Goal: Communication & Community: Answer question/provide support

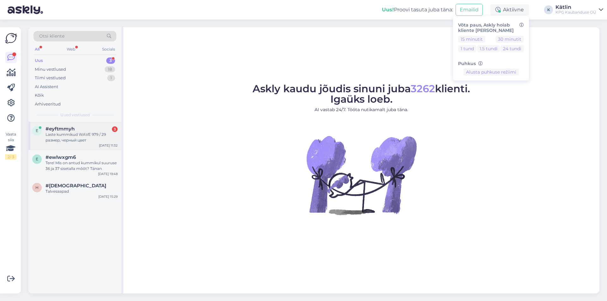
click at [71, 140] on div "Laste kummikud WAVE 979 / 29 размер, черный цвет" at bounding box center [82, 137] width 72 height 11
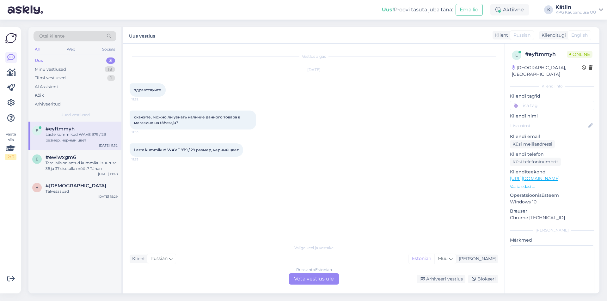
drag, startPoint x: 297, startPoint y: 279, endPoint x: 293, endPoint y: 276, distance: 5.4
click at [297, 279] on div "Russian to Estonian Võta vestlus üle" at bounding box center [314, 278] width 50 height 11
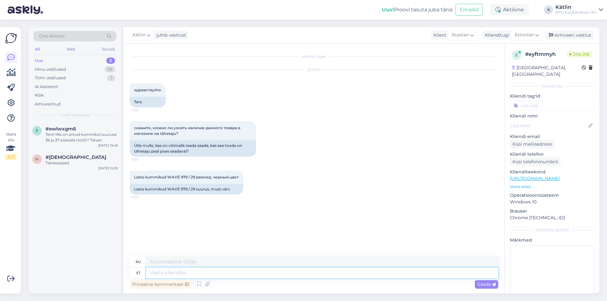
click at [179, 274] on textarea at bounding box center [322, 273] width 352 height 11
type textarea "Tere!"
type textarea "Привет!"
click at [559, 176] on link "[URL][DOMAIN_NAME]" at bounding box center [535, 179] width 50 height 6
click at [161, 276] on textarea at bounding box center [322, 273] width 352 height 11
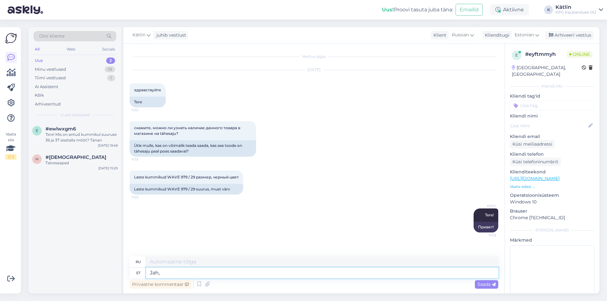
type textarea "Jah,"
type textarea "Да,"
type textarea "Jah, peaks i"
type textarea "Да, так и должно быть."
type textarea "Jah, peaks olema saadaval."
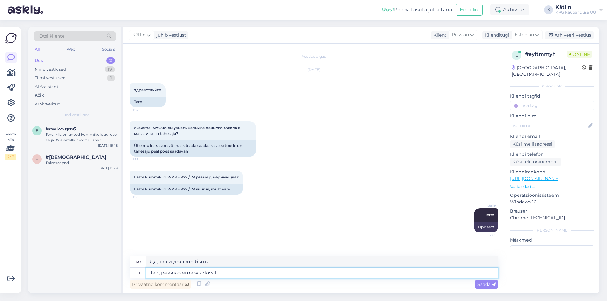
type textarea "Да, он должен быть доступен."
type textarea "Jah, peaks olema saadaval. Võite i"
type textarea "Да, должно быть доступно. Вы можете"
type textarea "Jah, peaks olema saadaval. Võite otse p"
type textarea "Да, должно быть доступно. Вы можете напрямую"
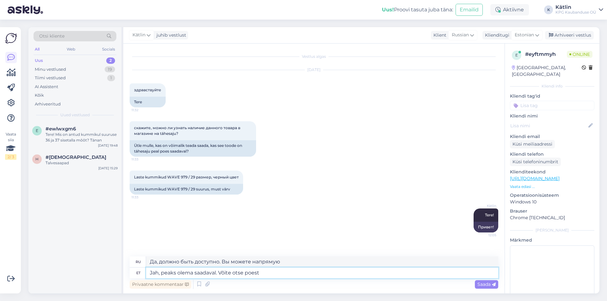
type textarea "Jah, peaks olema saadaval. Võite otse poest ü"
type textarea "Да, он должен быть в наличии. Его можно купить прямо в магазине."
type textarea "Jah, peaks olema saadaval. Võite otse poest üle tä"
type textarea "Да, должно быть в наличии. Вы можете заказать прямо в магазине."
type textarea "Jah, peaks olema saadaval. Võite otse poest üle täpsustada, k"
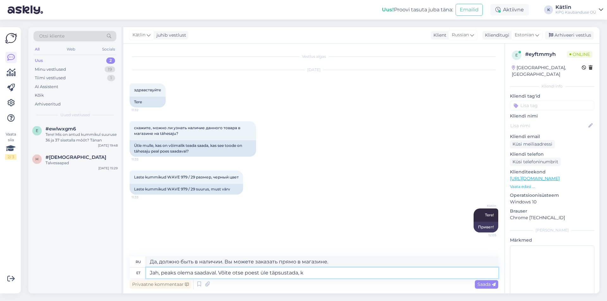
type textarea "Да, должно быть в наличии. Вы можете уточнить это непосредственно в магазине."
type textarea "Jah, peaks olema saadaval. Võite otse poest üle täpsustada, kaupluse n"
type textarea "Да, он должен быть в наличии. Вы можете уточнить это непосредственно в магазине."
type textarea "Jah, peaks olema saadaval. Võite otse poest üle täpsustada, kaupluse number o"
type textarea "Да, должно быть в наличии. Вы можете уточнить номер магазина."
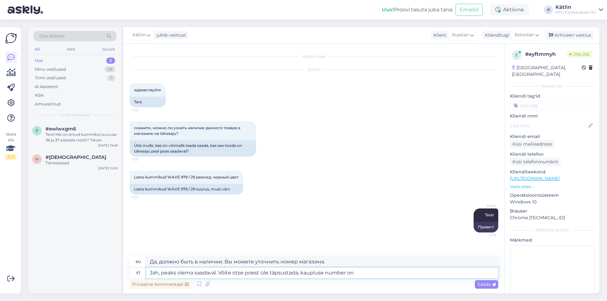
type textarea "Jah, peaks olema saadaval. Võite otse poest üle täpsustada, kaupluse number on"
type textarea "Да, он должен быть в наличии. Вы можете уточнить это непосредственно в магазине…"
paste textarea "5552 0968"
type textarea "Jah, peaks olema saadaval. Võite otse poest üle täpsustada, kaupluse number on …"
type textarea "Да, должно быть в наличии. Вы можете уточнить это непосредственно в магазине, н…"
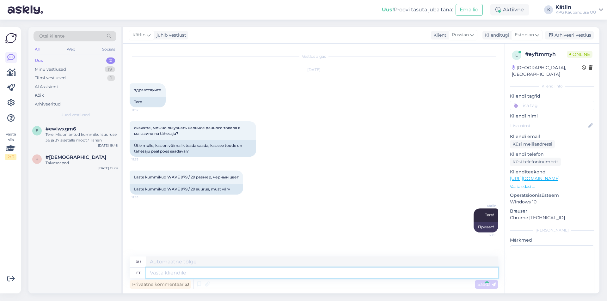
scroll to position [38, 0]
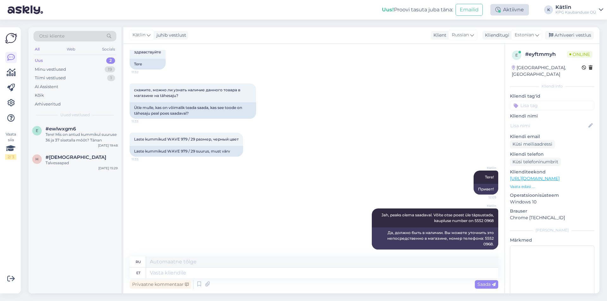
click at [509, 10] on div "Aktiivne" at bounding box center [509, 9] width 39 height 11
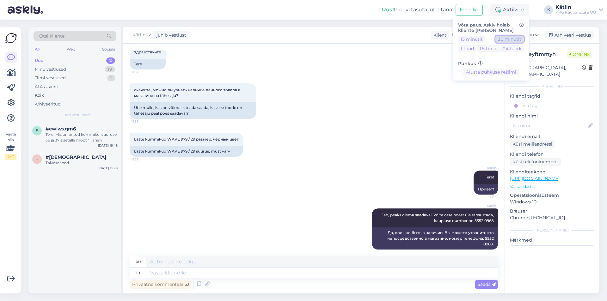
click at [500, 38] on button "30 minutit" at bounding box center [509, 39] width 28 height 7
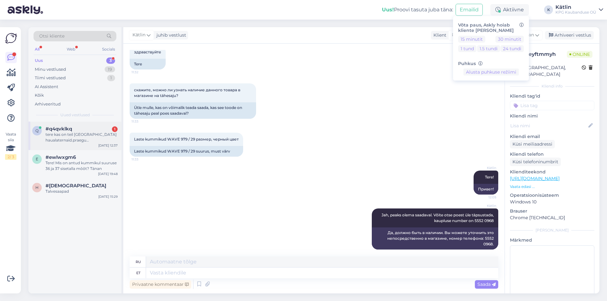
click at [71, 140] on div "tere kas on teil [GEOGRAPHIC_DATA] haualaternaid.praegu [PERSON_NAME]" at bounding box center [82, 137] width 72 height 11
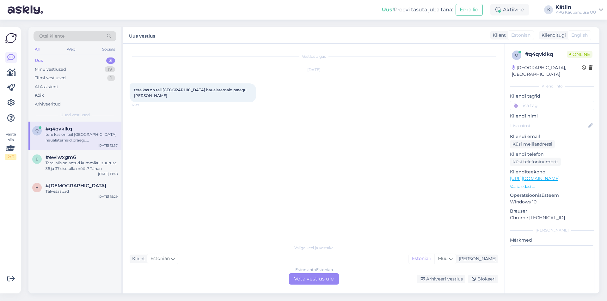
click at [307, 280] on div "Estonian to Estonian Võta vestlus üle" at bounding box center [314, 278] width 50 height 11
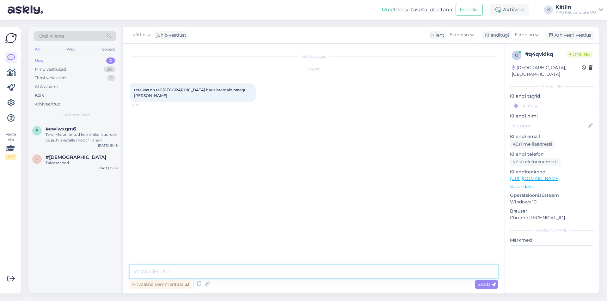
click at [281, 272] on textarea at bounding box center [314, 271] width 368 height 13
type textarea "Tere!"
paste textarea "[URL][DOMAIN_NAME]"
type textarea "[URL][DOMAIN_NAME]"
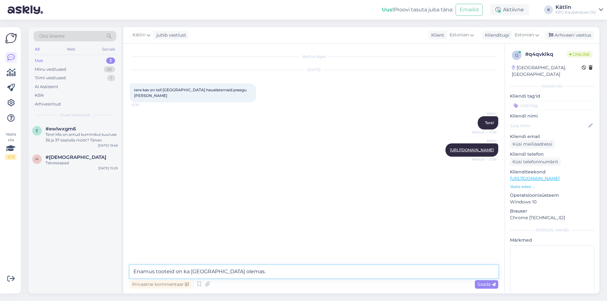
type textarea "Enamus tooteid on ka [GEOGRAPHIC_DATA] olemas."
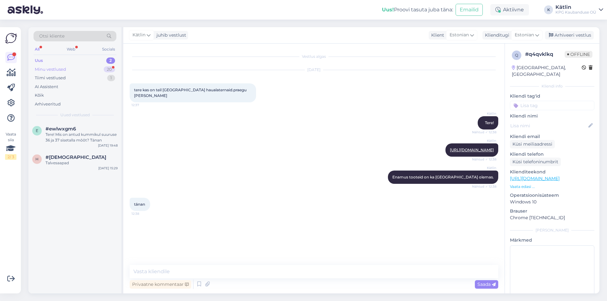
click at [52, 68] on div "Minu vestlused" at bounding box center [50, 69] width 31 height 6
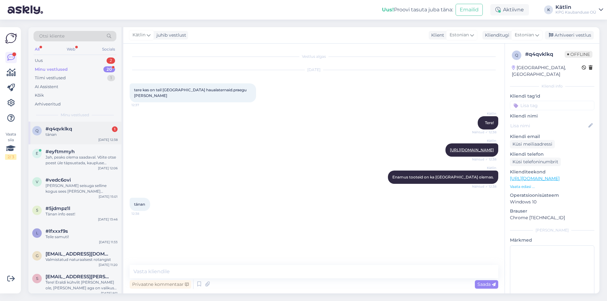
click at [70, 133] on div "tänan" at bounding box center [82, 135] width 72 height 6
click at [154, 275] on textarea at bounding box center [314, 271] width 368 height 13
click at [41, 64] on div "Uus 2" at bounding box center [74, 60] width 83 height 9
